Goal: Task Accomplishment & Management: Manage account settings

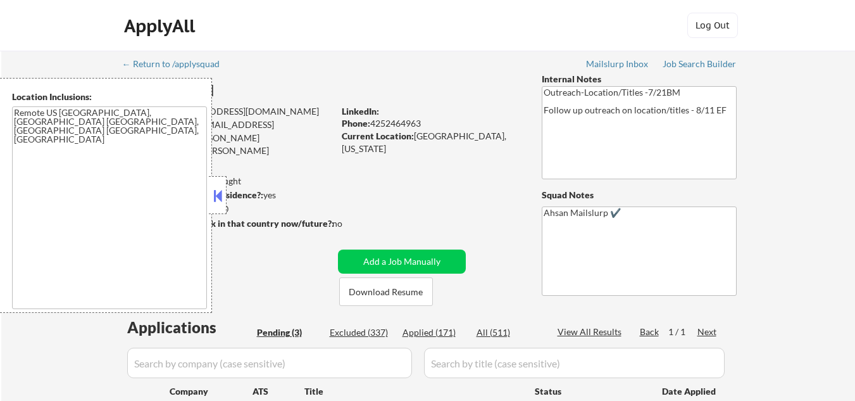
select select ""pending""
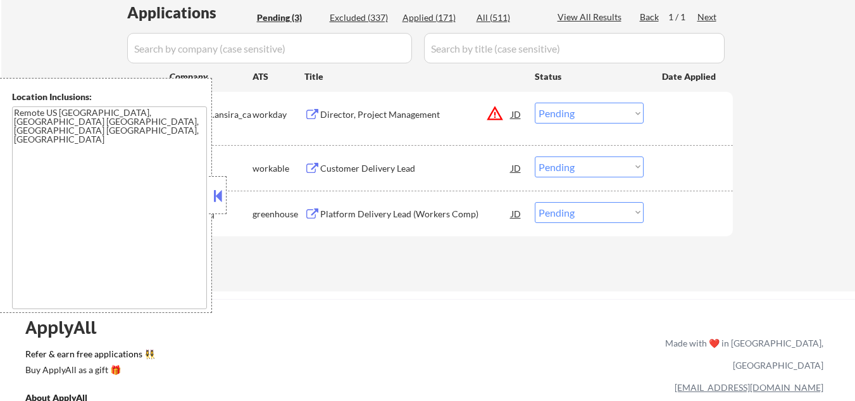
scroll to position [253, 0]
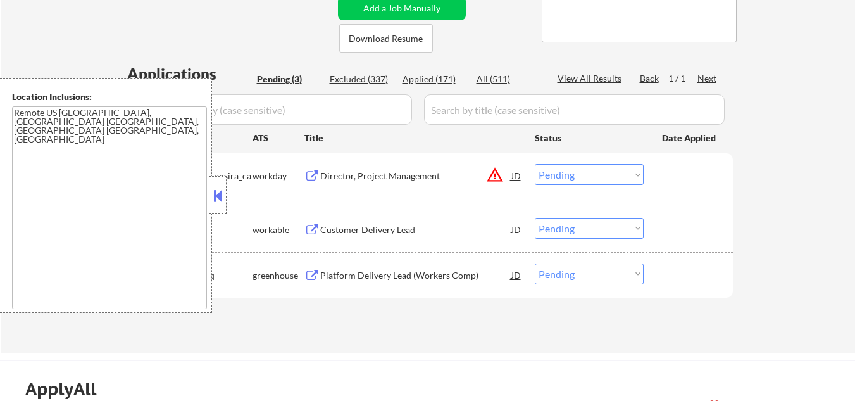
click at [219, 191] on button at bounding box center [218, 195] width 14 height 19
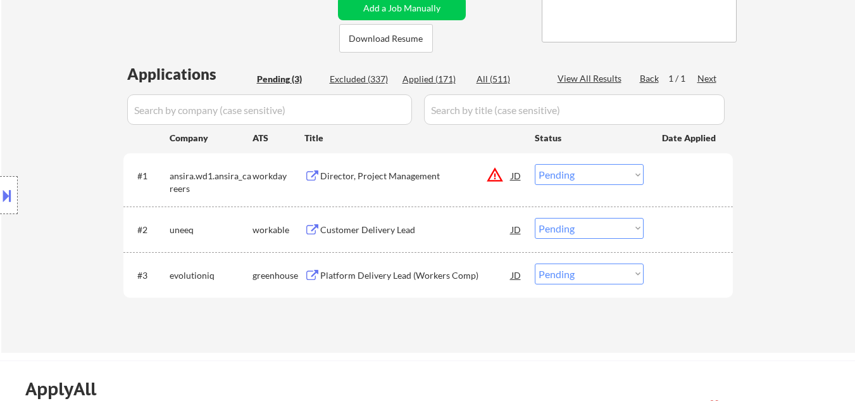
click at [4, 210] on div at bounding box center [9, 195] width 18 height 38
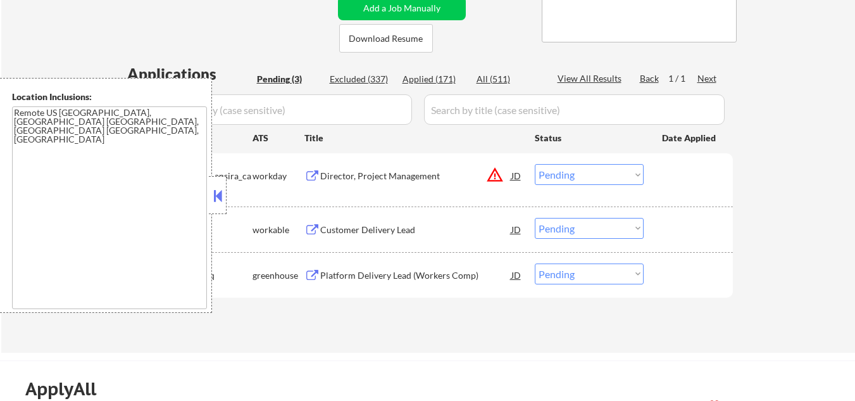
click at [425, 77] on div "Applied (171)" at bounding box center [433, 79] width 63 height 13
select select ""applied""
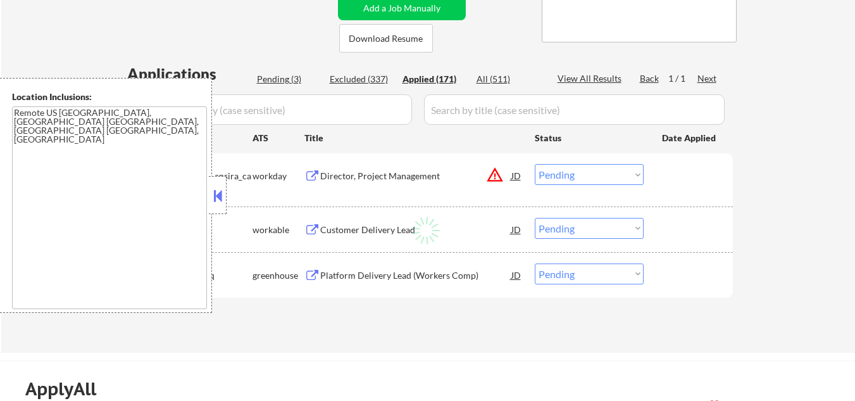
select select ""applied""
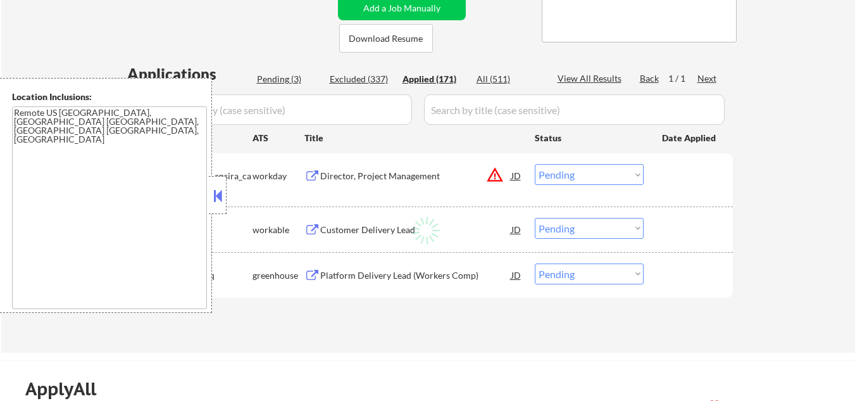
select select ""applied""
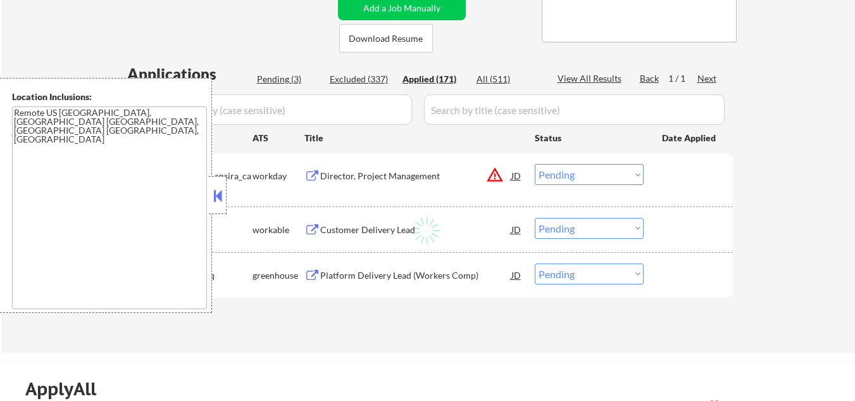
select select ""applied""
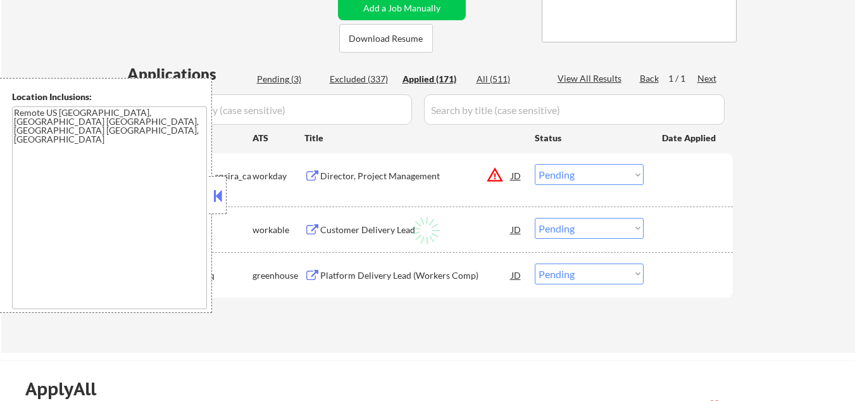
select select ""applied""
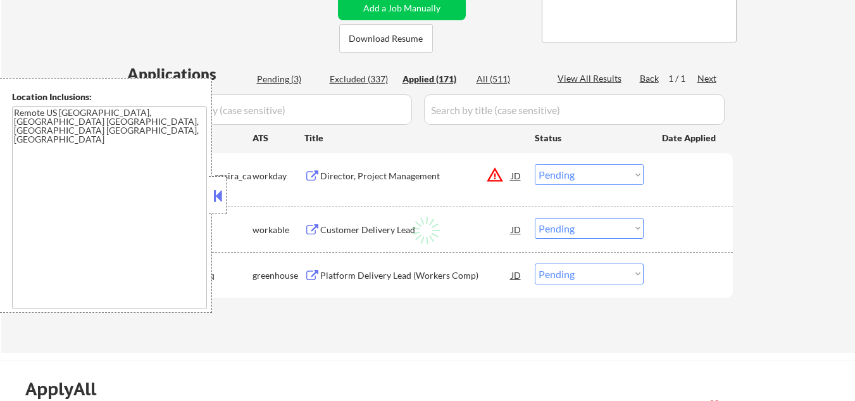
select select ""applied""
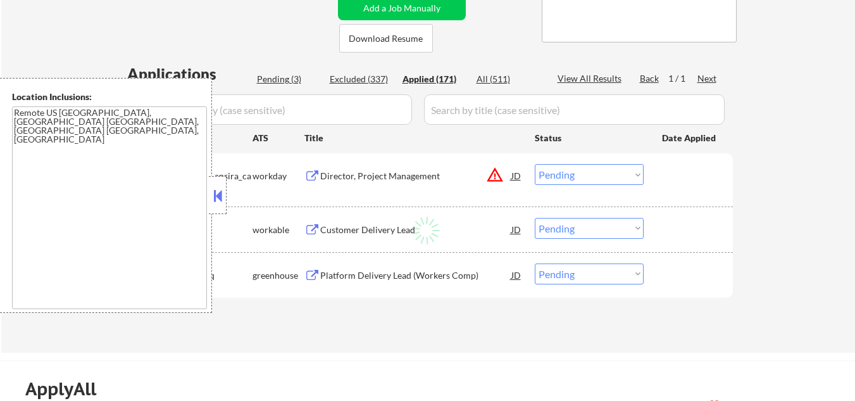
select select ""applied""
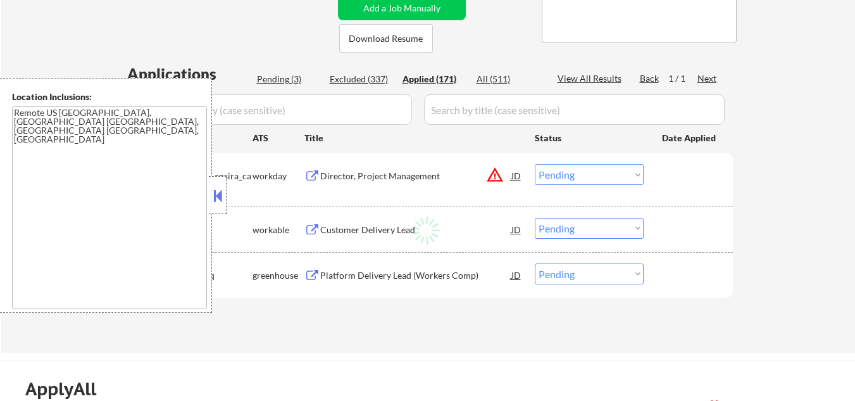
select select ""applied""
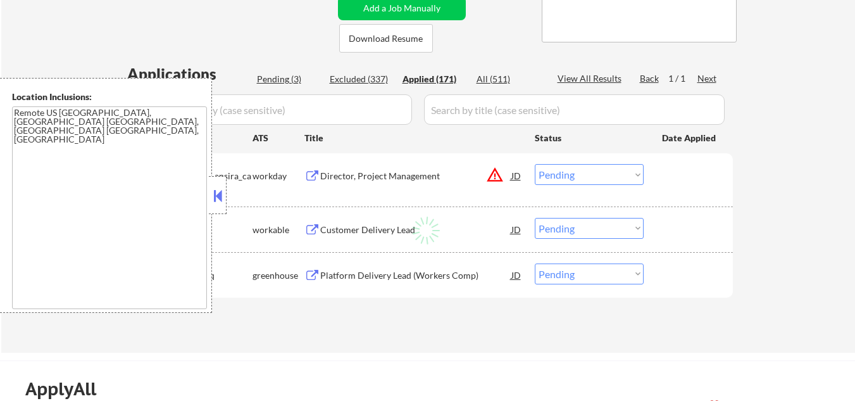
select select ""applied""
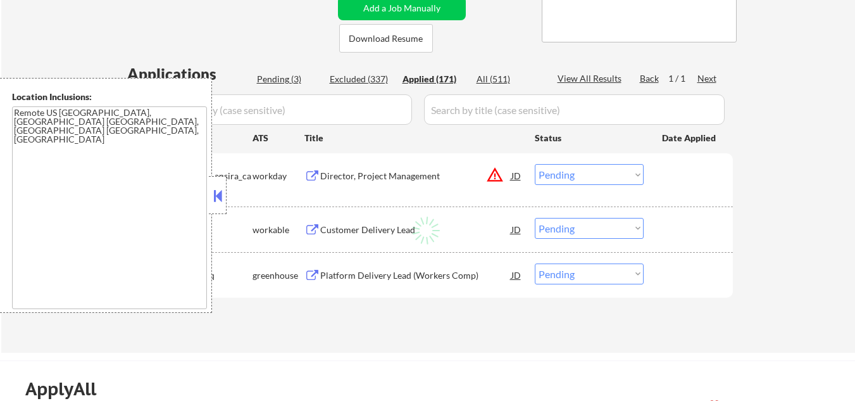
select select ""applied""
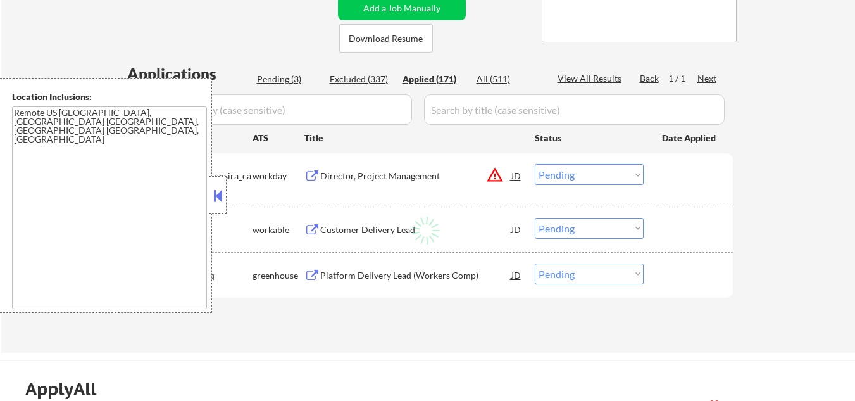
select select ""applied""
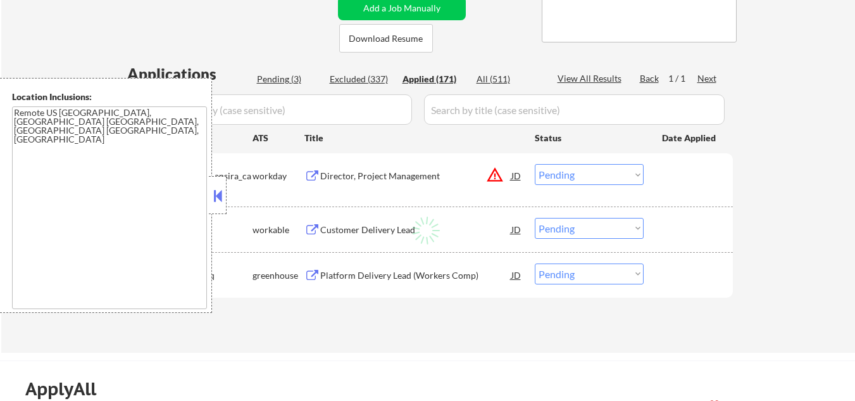
select select ""applied""
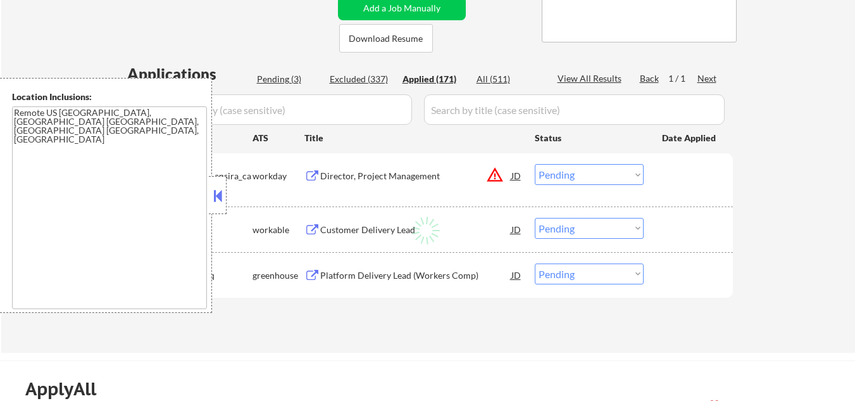
select select ""applied""
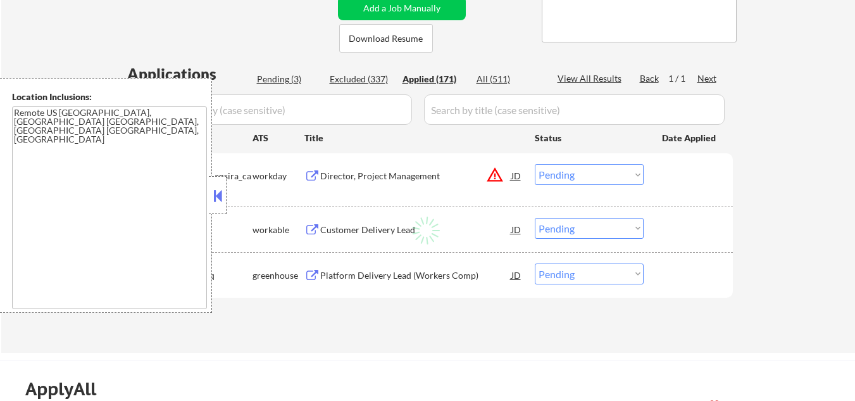
select select ""applied""
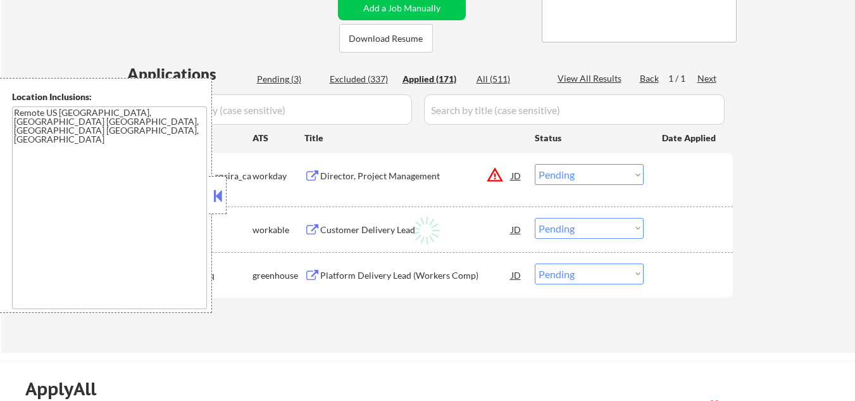
select select ""applied""
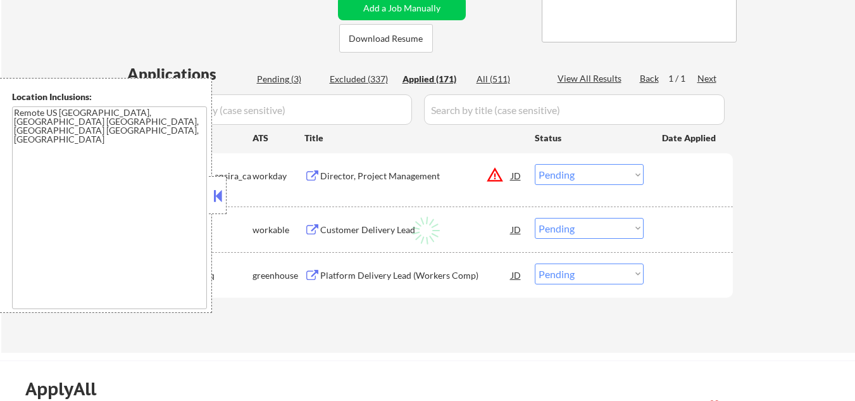
select select ""applied""
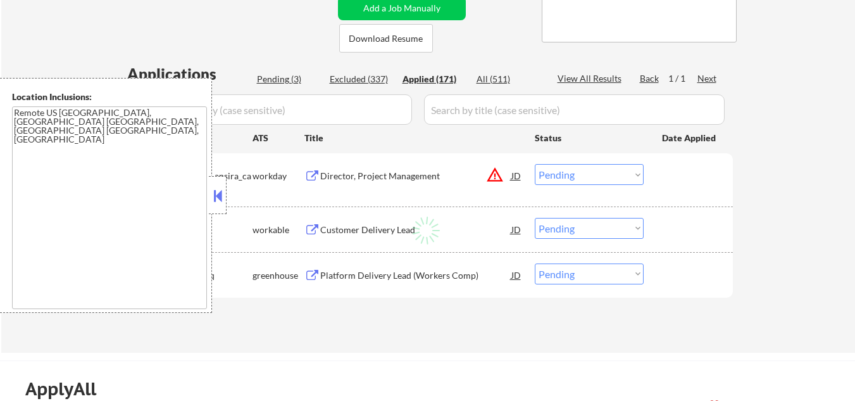
select select ""applied""
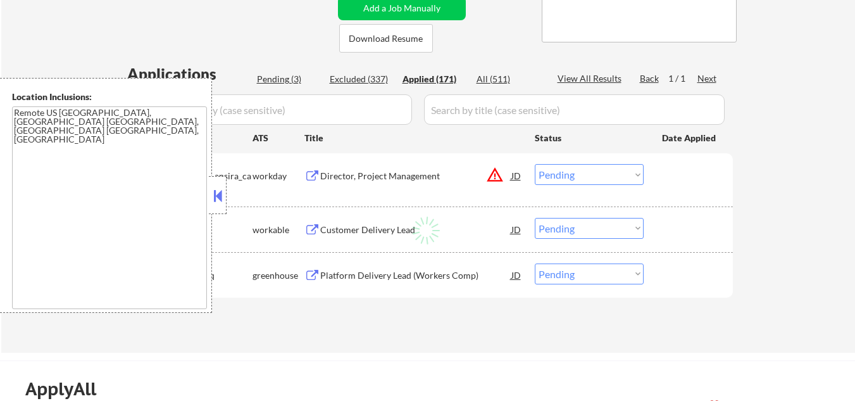
select select ""applied""
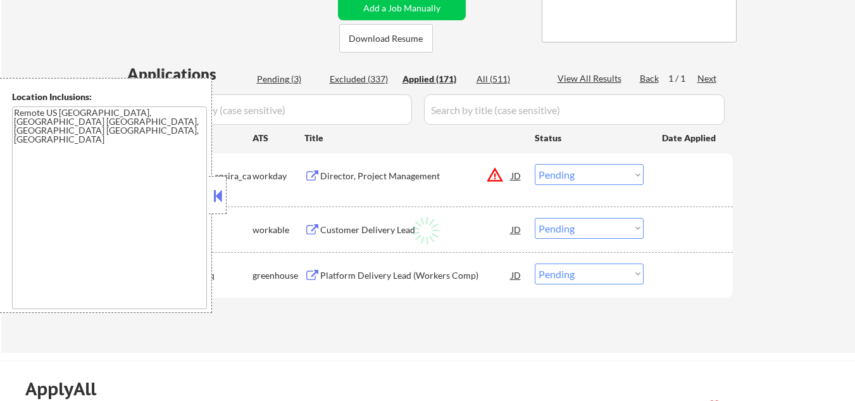
select select ""applied""
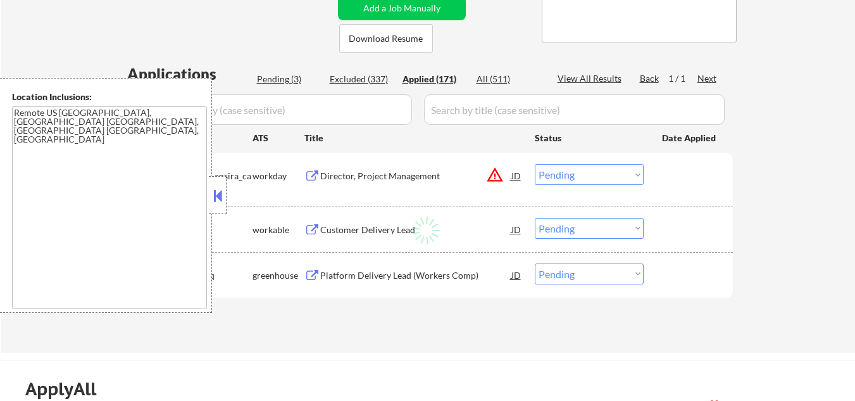
select select ""applied""
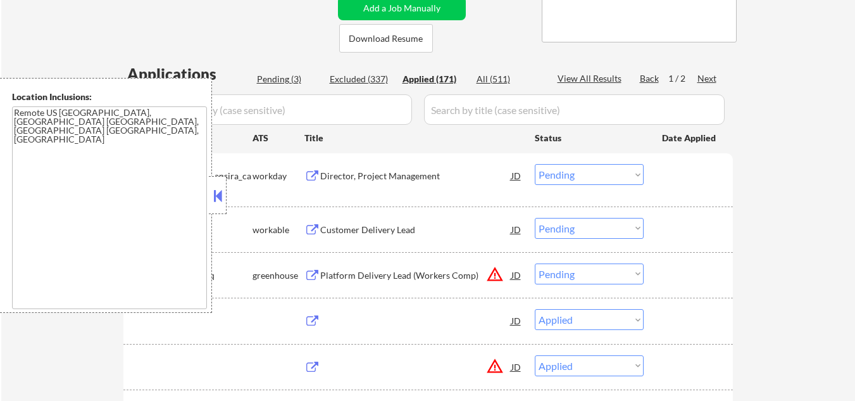
select select ""applied""
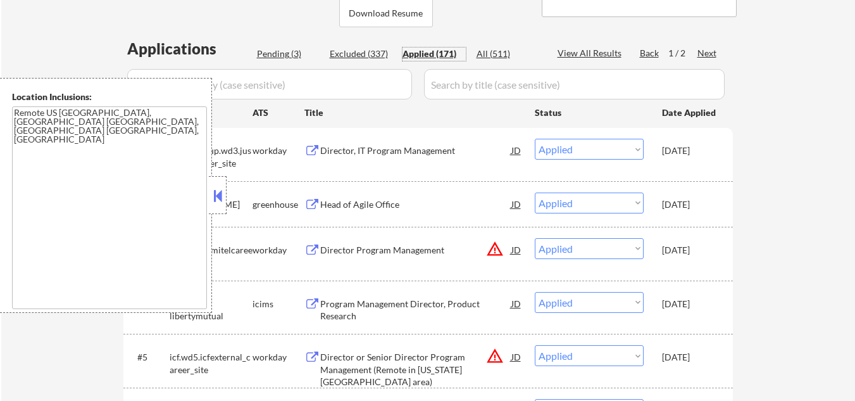
scroll to position [304, 0]
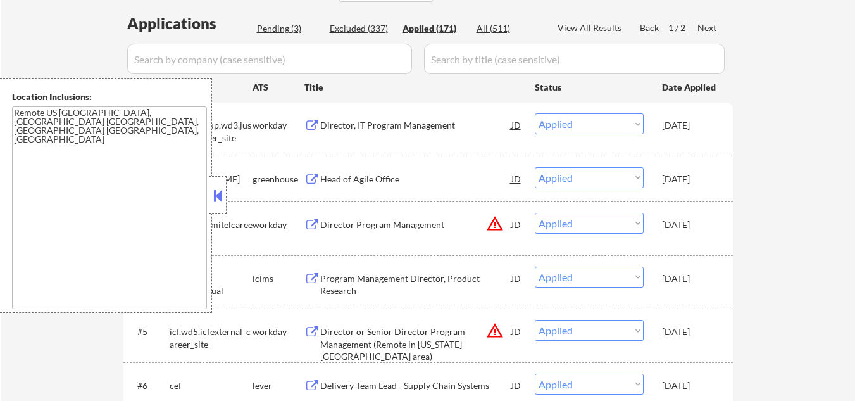
click at [219, 196] on button at bounding box center [218, 195] width 14 height 19
